Goal: Task Accomplishment & Management: Manage account settings

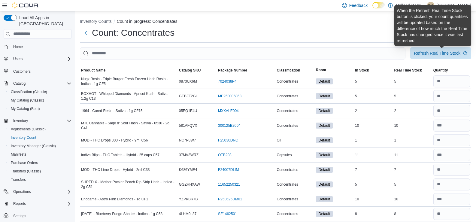
click at [426, 54] on div "Refresh Real Time Stock" at bounding box center [437, 53] width 47 height 6
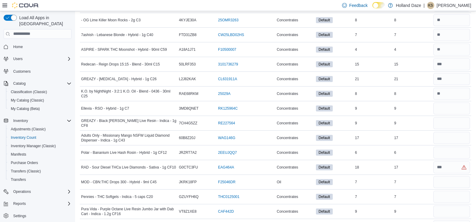
scroll to position [829, 0]
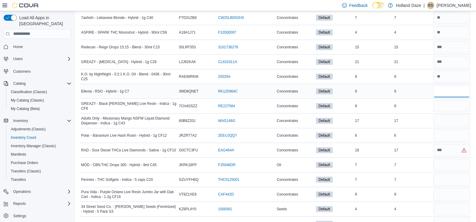
click at [448, 89] on input "number" at bounding box center [451, 91] width 37 height 12
type input "*"
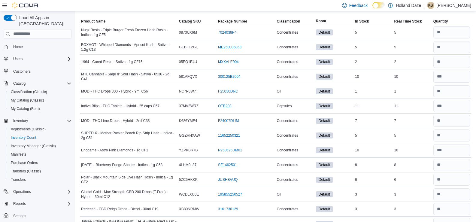
scroll to position [0, 0]
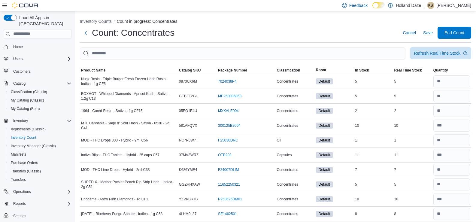
click at [443, 57] on span "Refresh Real Time Stock" at bounding box center [441, 53] width 54 height 12
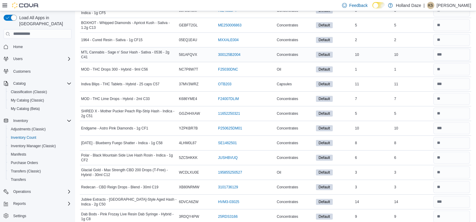
scroll to position [90, 0]
